Goal: Information Seeking & Learning: Learn about a topic

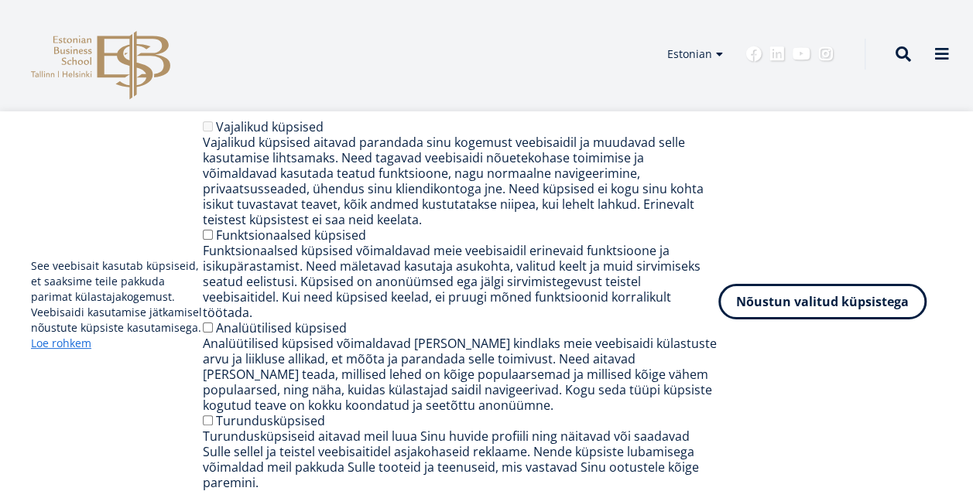
click at [780, 320] on button "Nõustun valitud küpsistega" at bounding box center [822, 302] width 208 height 36
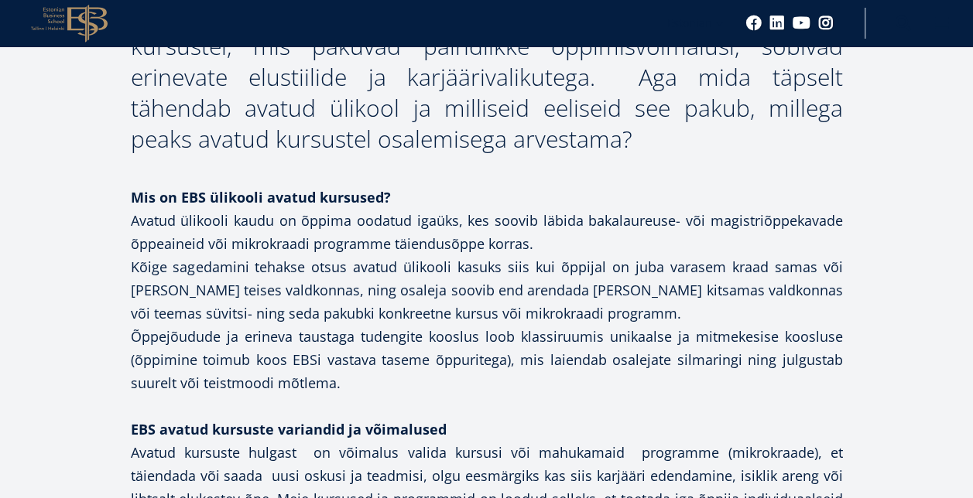
scroll to position [1308, 0]
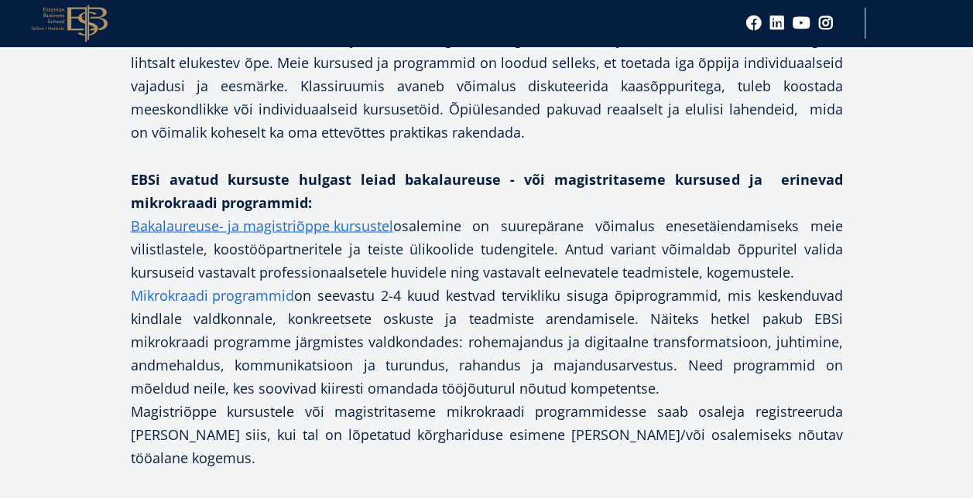
click at [231, 283] on link "Mikrokraadi programmid" at bounding box center [212, 294] width 163 height 23
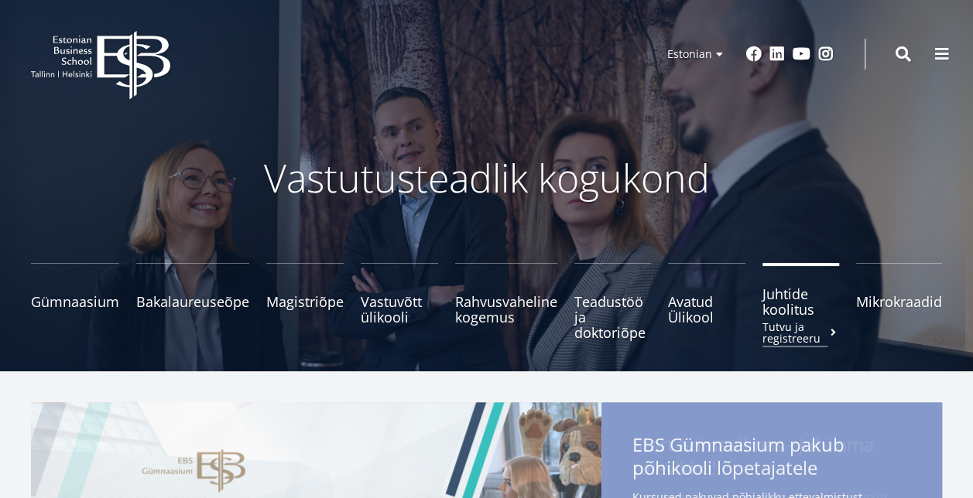
click at [782, 297] on span "Juhtide koolitus Tutvu ja registreeru" at bounding box center [800, 301] width 77 height 31
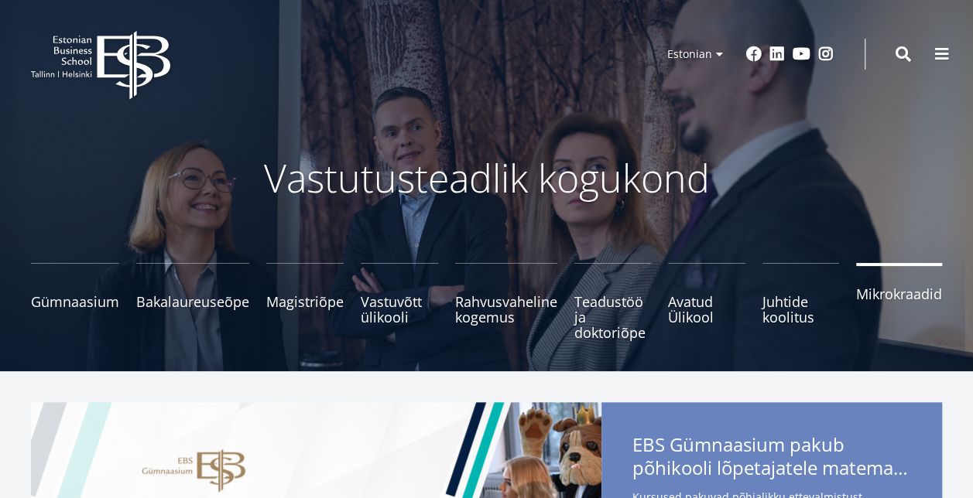
click at [885, 289] on span "Mikrokraadid" at bounding box center [899, 293] width 86 height 15
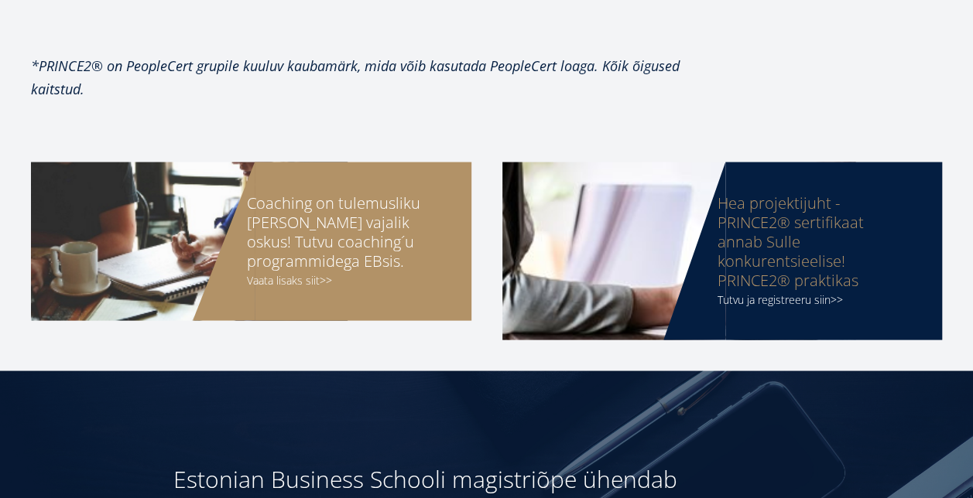
scroll to position [1558, 0]
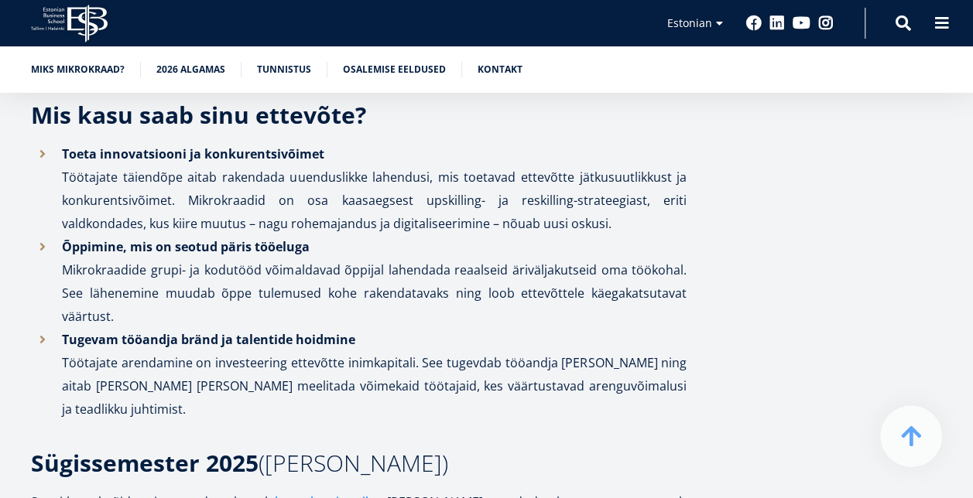
scroll to position [1308, 0]
